Goal: Information Seeking & Learning: Learn about a topic

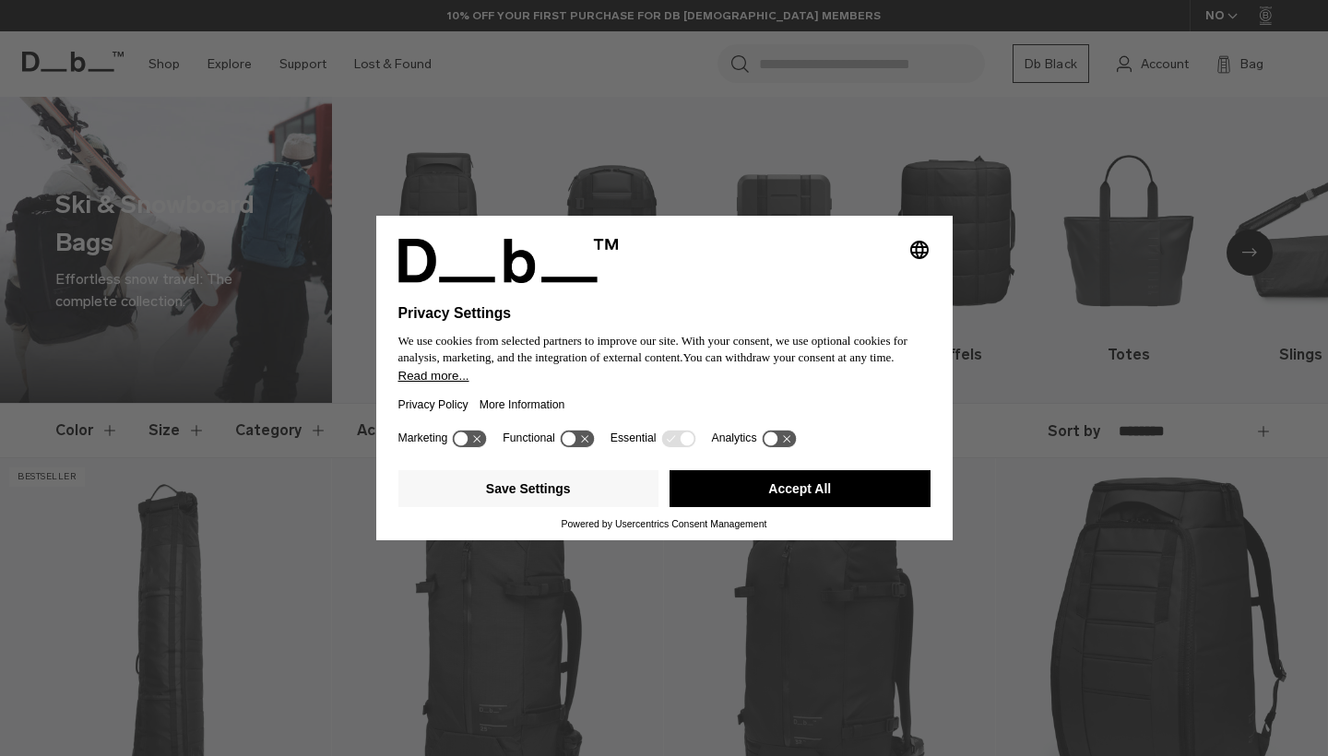
click at [776, 501] on button "Accept All" at bounding box center [799, 488] width 261 height 37
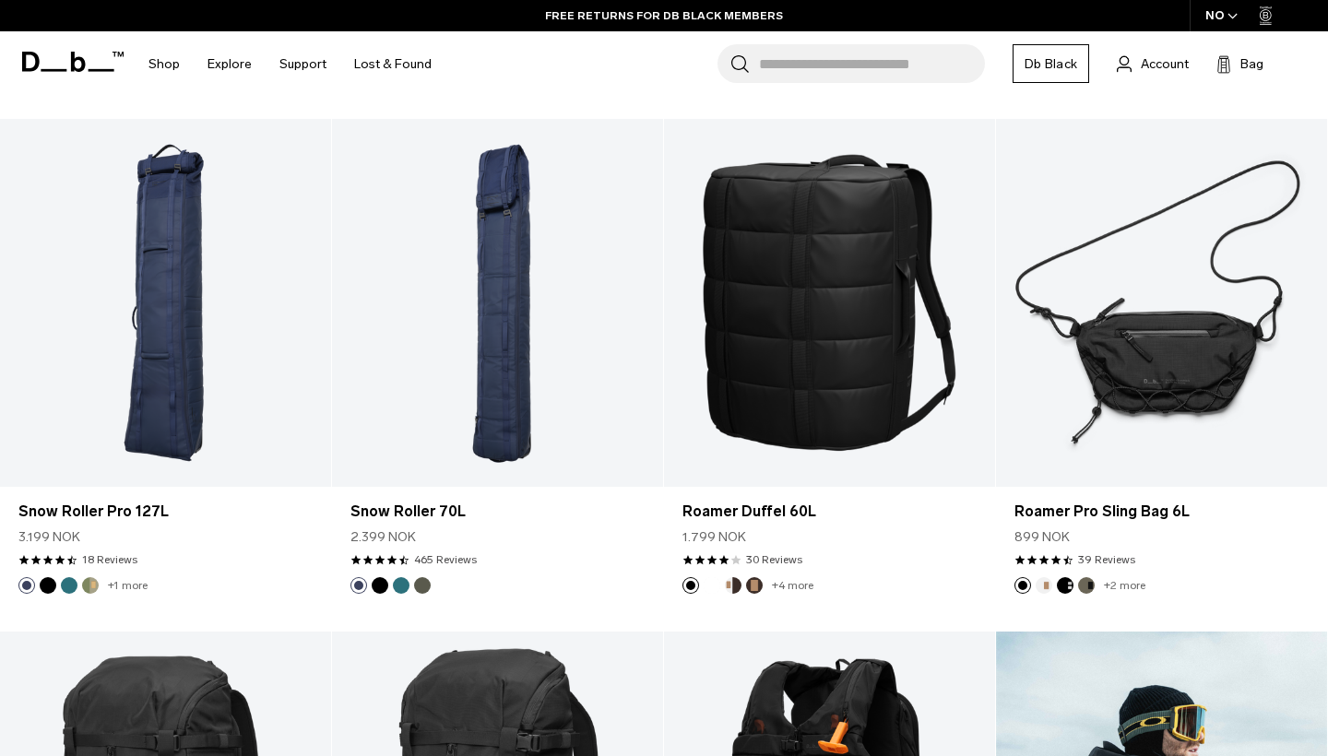
scroll to position [846, 0]
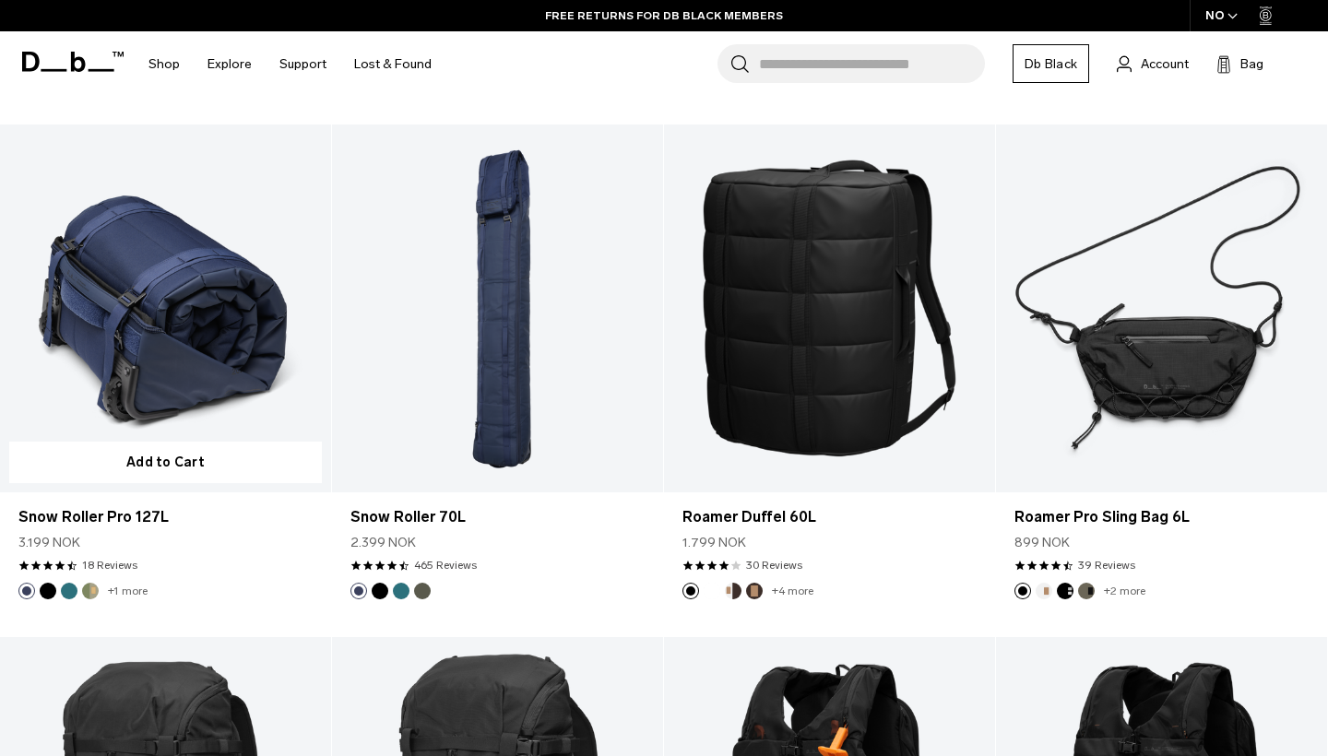
click at [52, 590] on button "Black Out" at bounding box center [48, 591] width 17 height 17
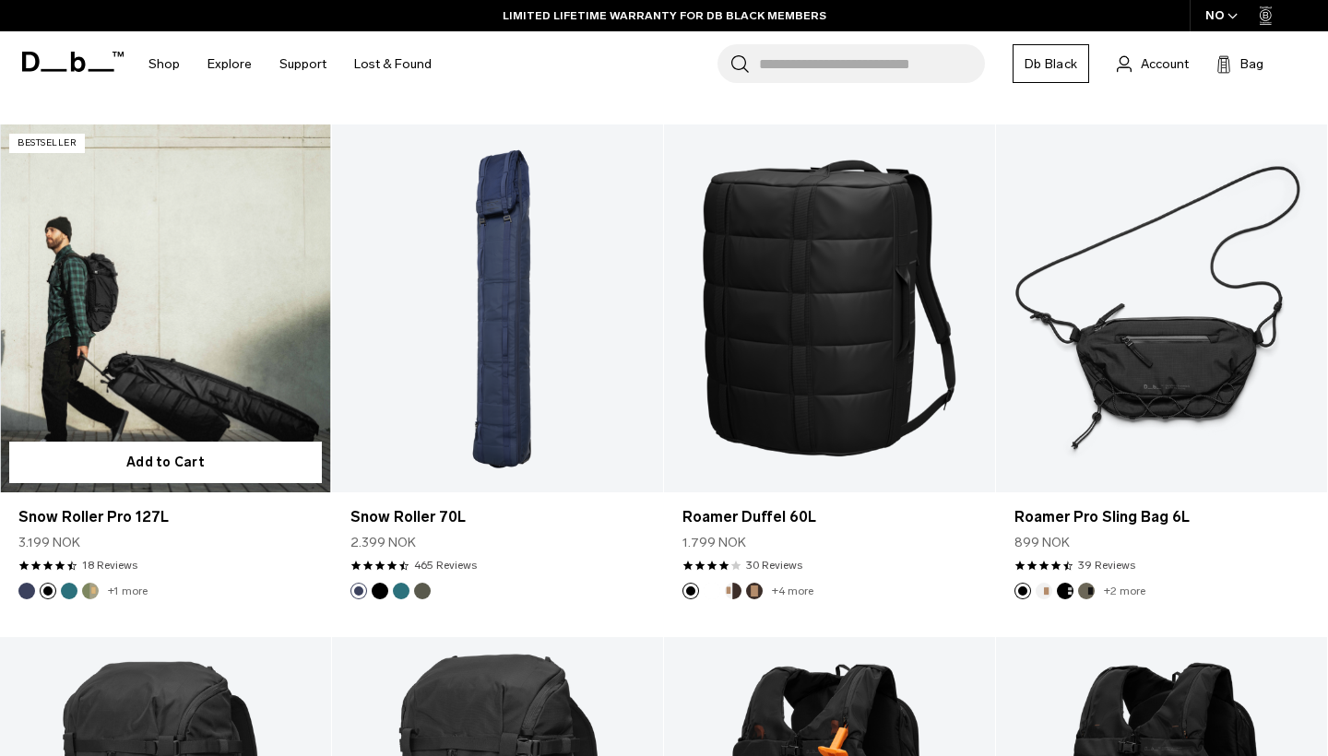
click at [69, 592] on button "Midnight Teal" at bounding box center [69, 591] width 17 height 17
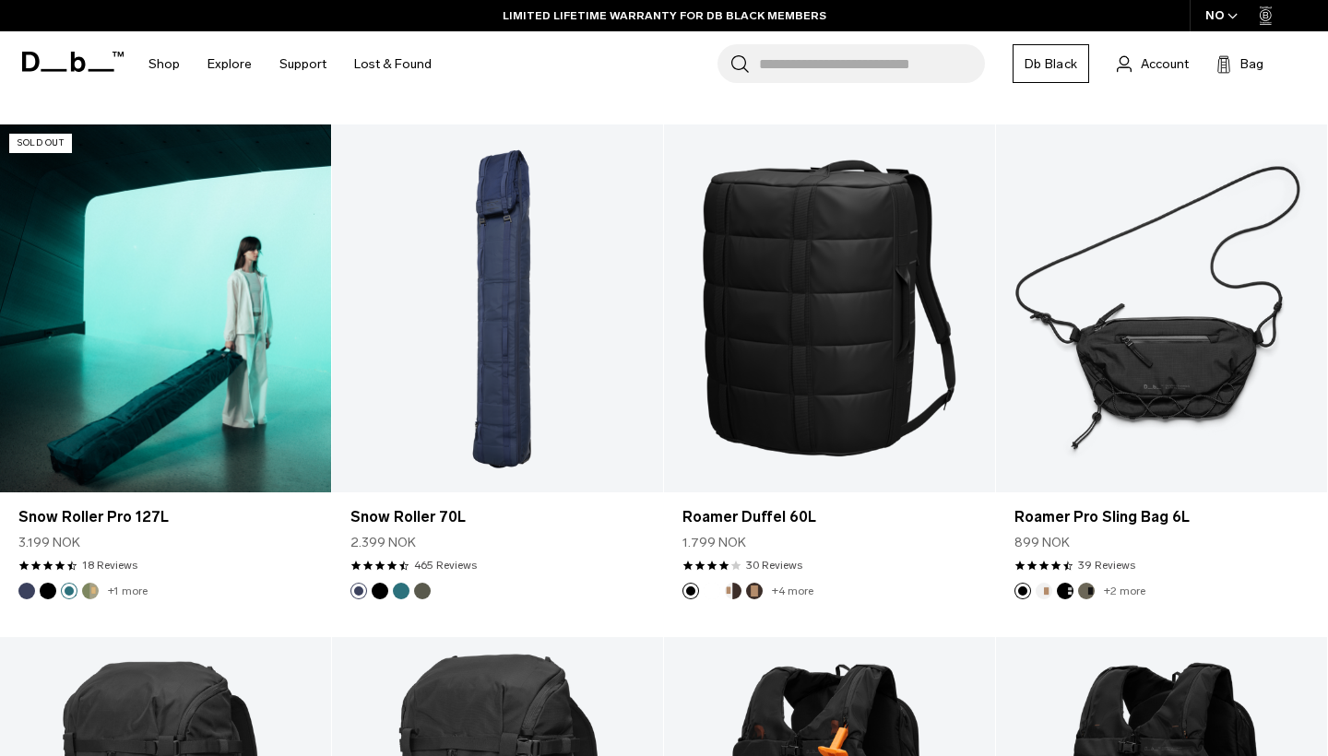
click at [90, 592] on button "Db x Beyond Medals" at bounding box center [90, 591] width 17 height 17
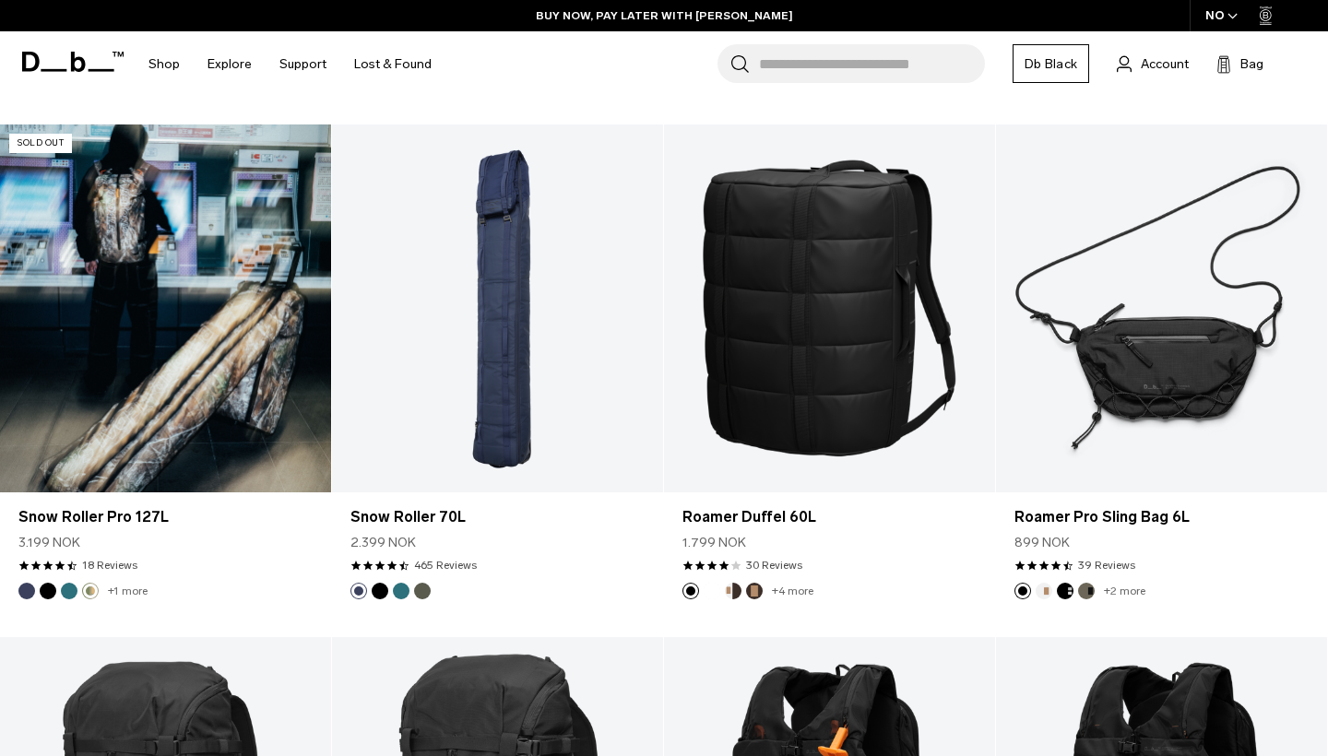
click at [123, 590] on link "+1 more" at bounding box center [128, 590] width 40 height 13
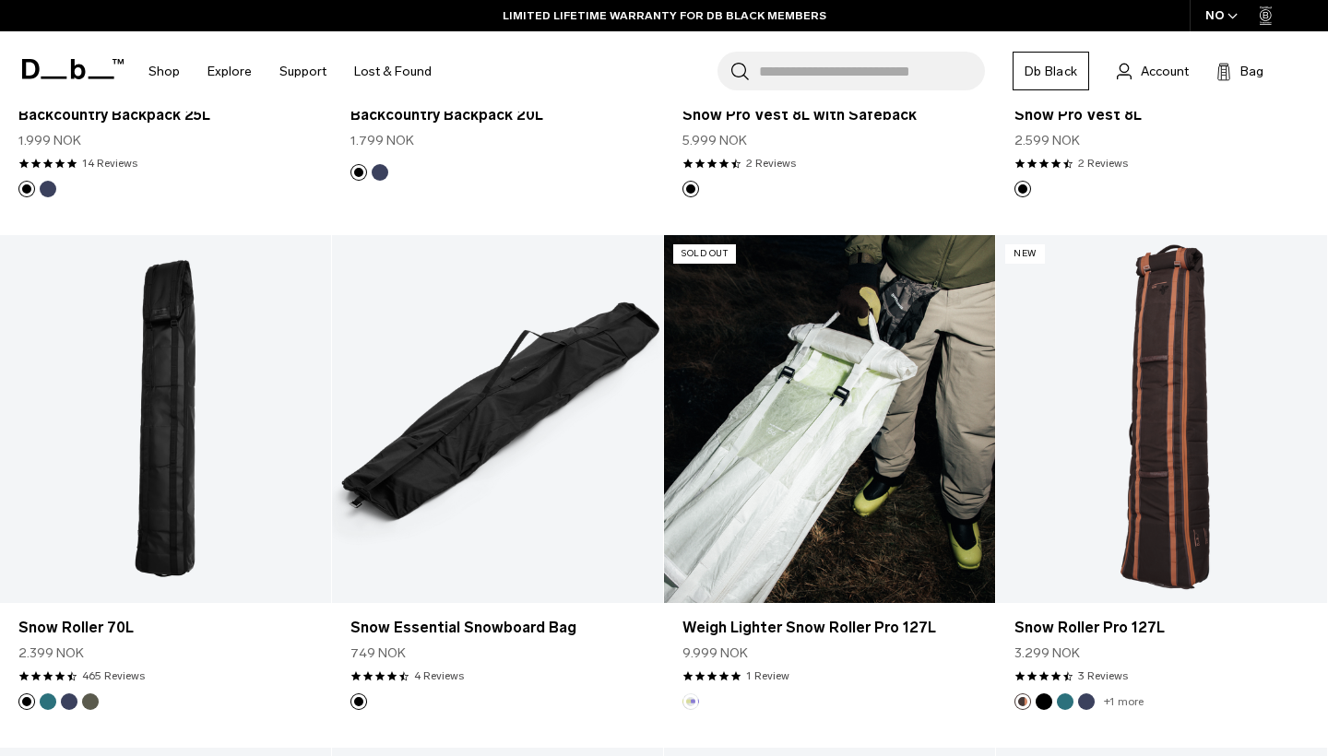
scroll to position [1767, 0]
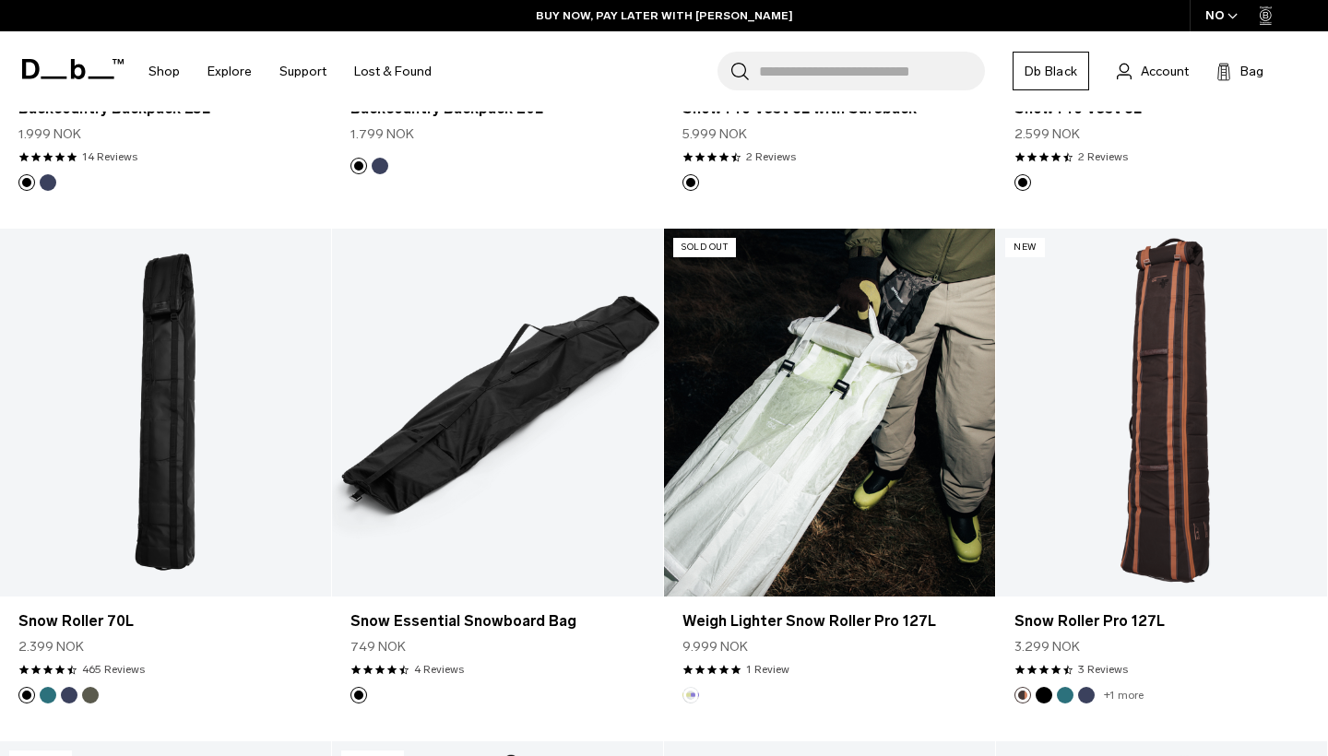
click at [791, 466] on link "Weigh Lighter Snow Roller Pro 127L" at bounding box center [829, 413] width 331 height 368
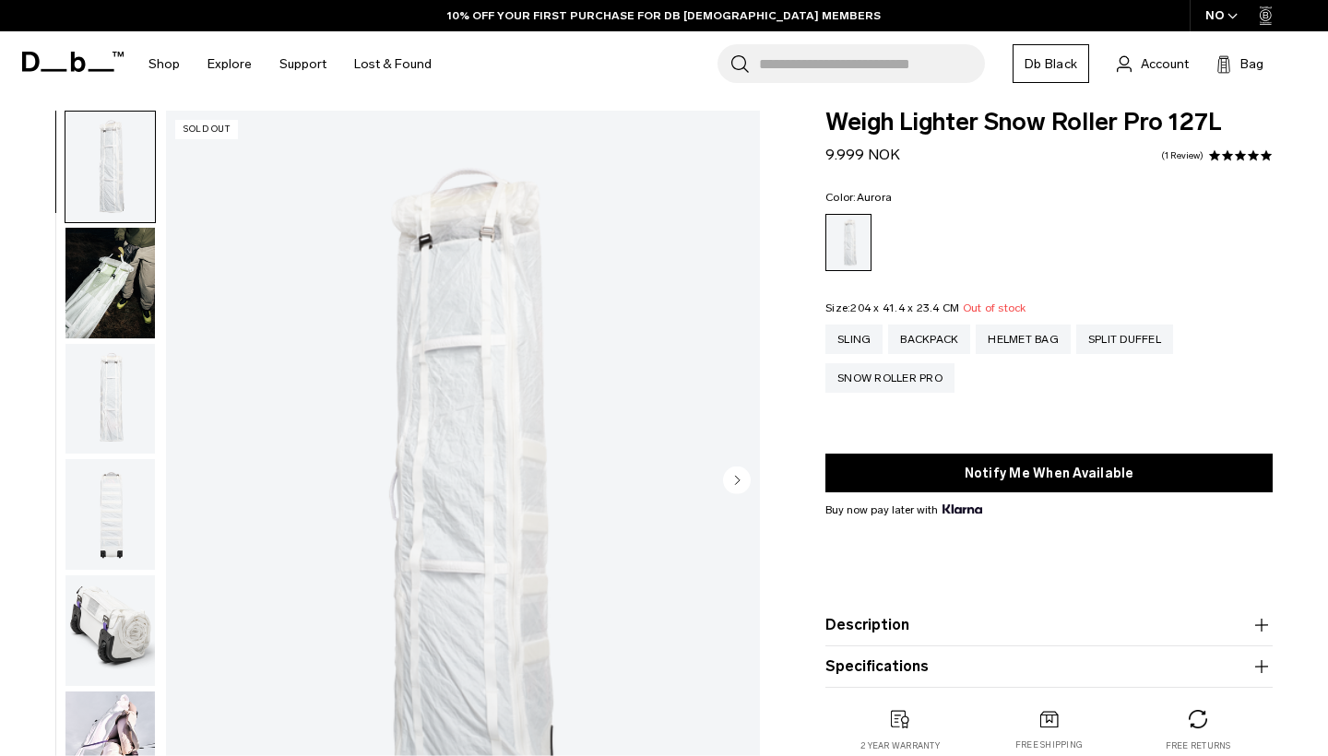
click at [742, 483] on circle "Next slide" at bounding box center [737, 480] width 28 height 28
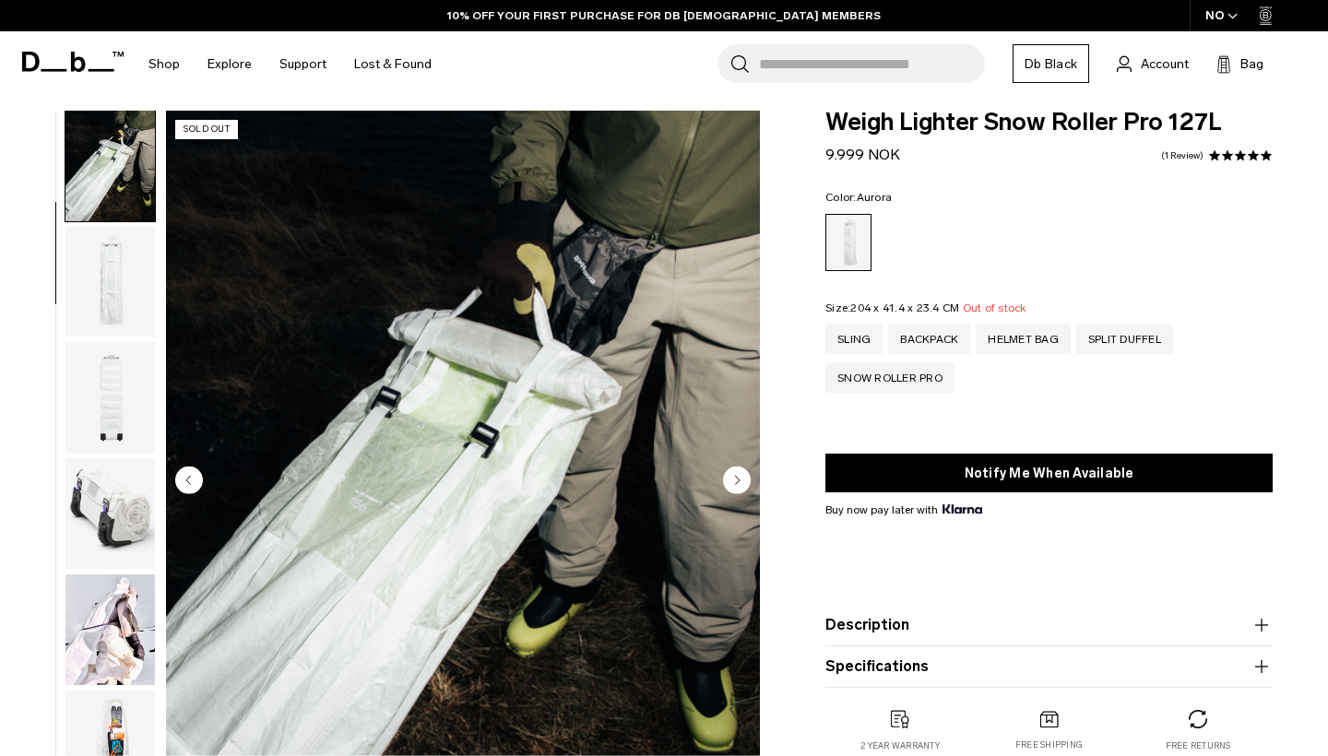
click at [742, 483] on circle "Next slide" at bounding box center [737, 480] width 28 height 28
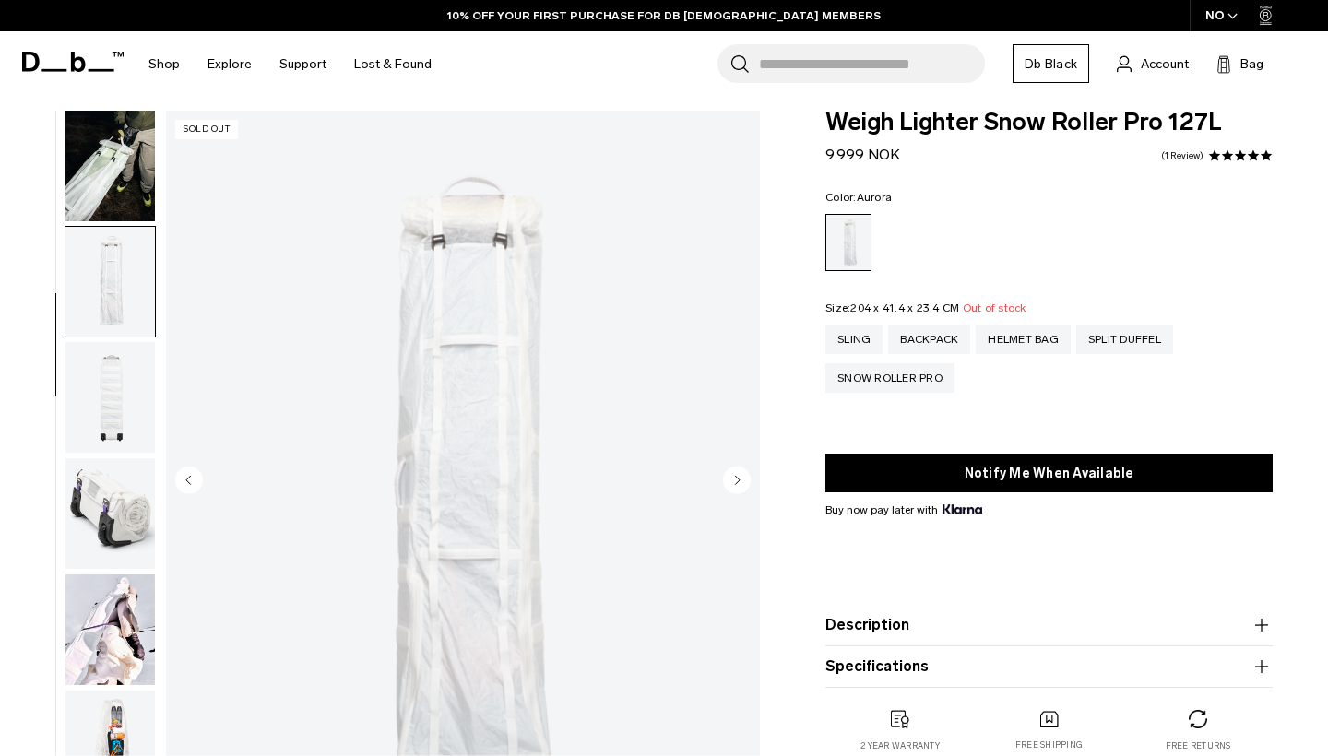
scroll to position [189, 0]
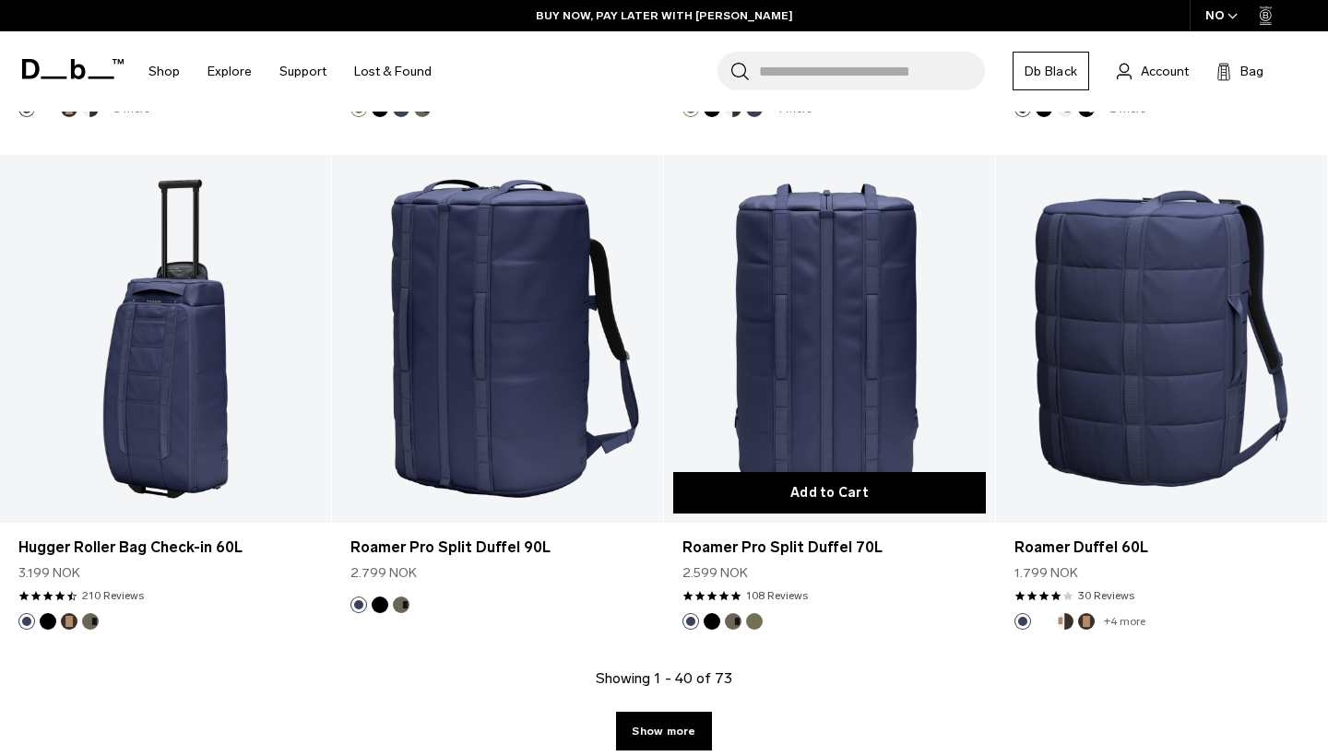
scroll to position [4915, 0]
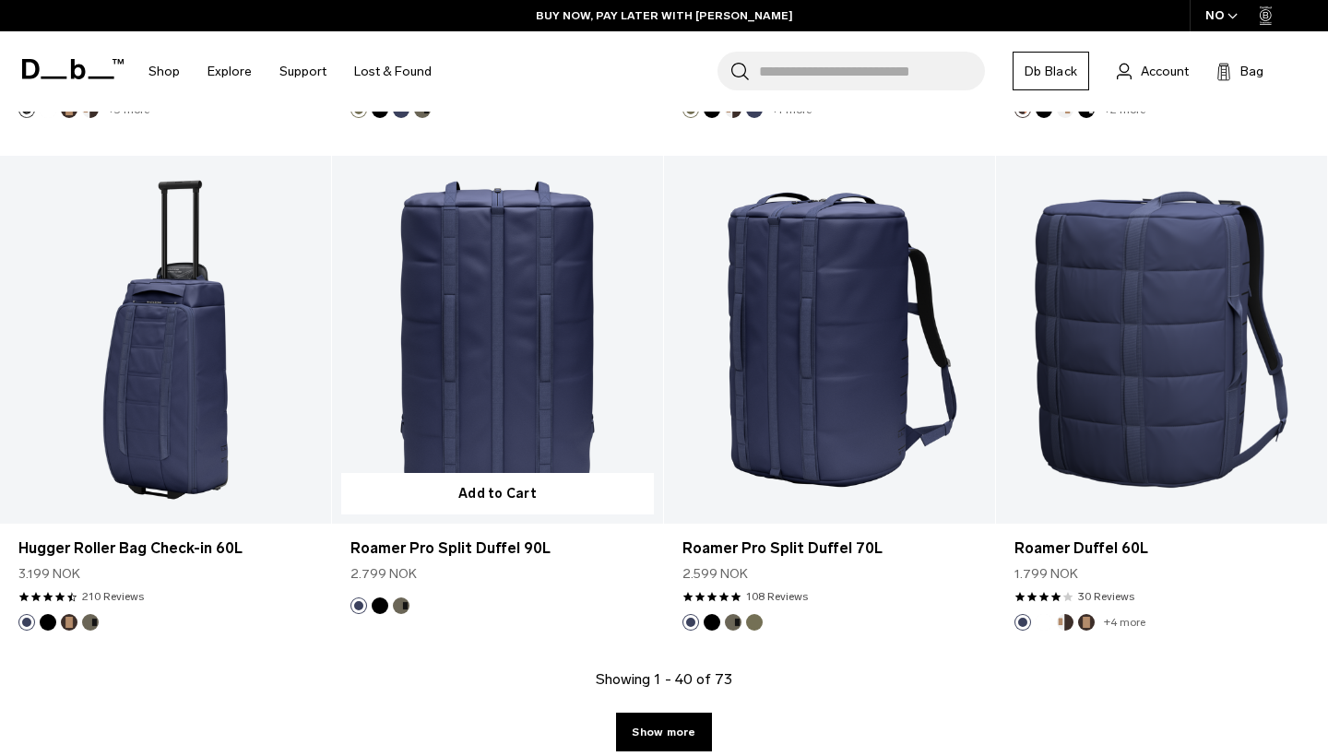
click at [489, 380] on link "Roamer Pro Split Duffel 90L" at bounding box center [497, 340] width 331 height 368
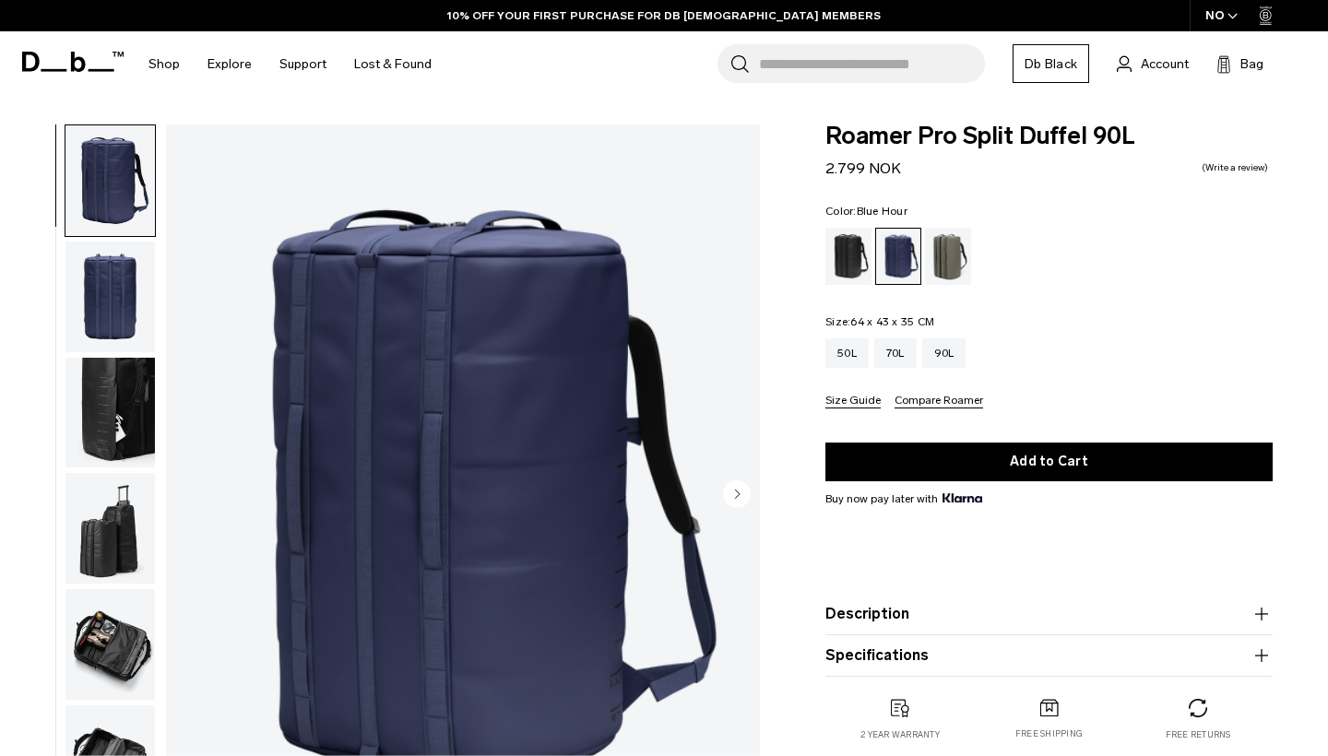
click at [747, 501] on circle "Next slide" at bounding box center [737, 493] width 28 height 28
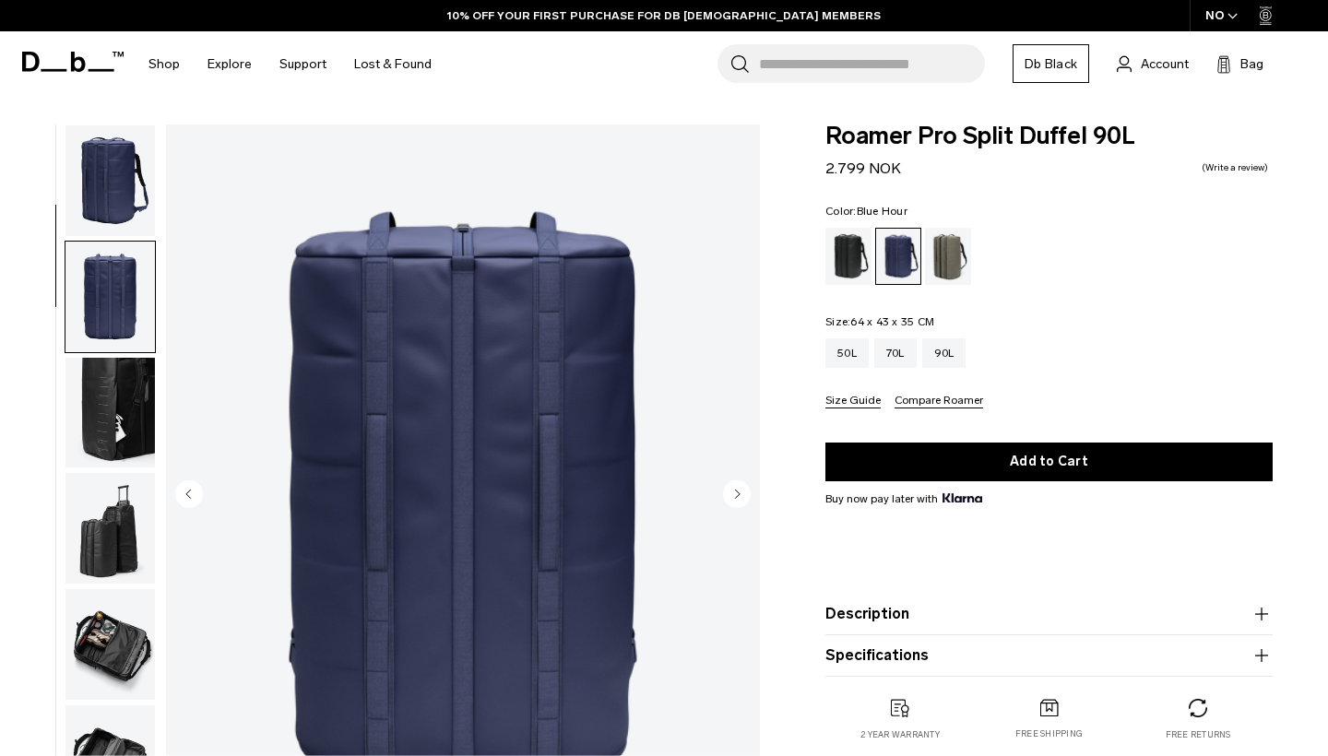
scroll to position [117, 0]
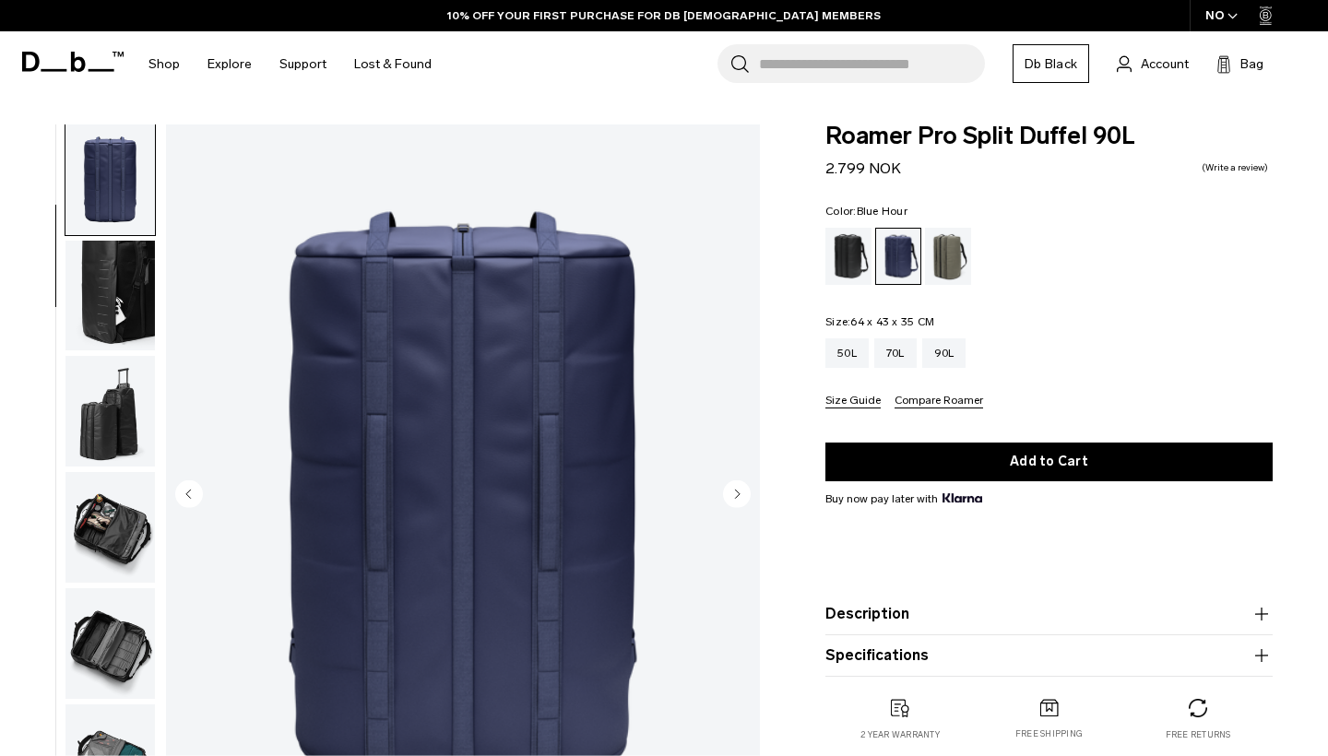
click at [747, 501] on circle "Next slide" at bounding box center [737, 493] width 28 height 28
